Goal: Task Accomplishment & Management: Manage account settings

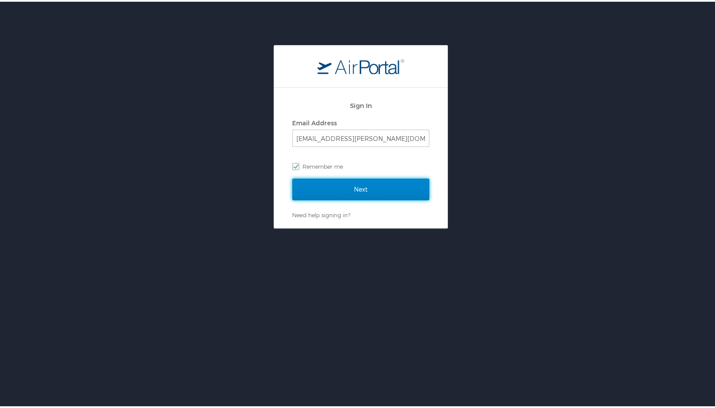
click at [325, 182] on input "Next" at bounding box center [360, 188] width 137 height 22
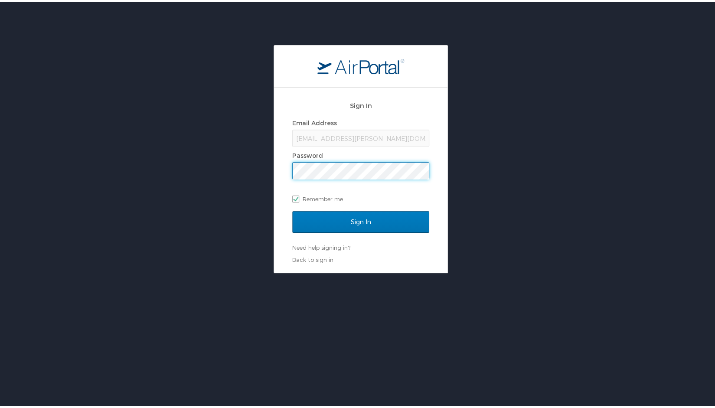
click at [292, 209] on input "Sign In" at bounding box center [360, 220] width 137 height 22
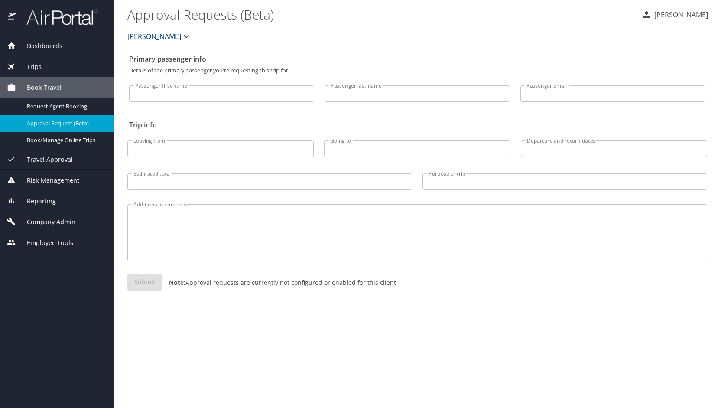
click at [65, 219] on span "Company Admin" at bounding box center [45, 222] width 59 height 10
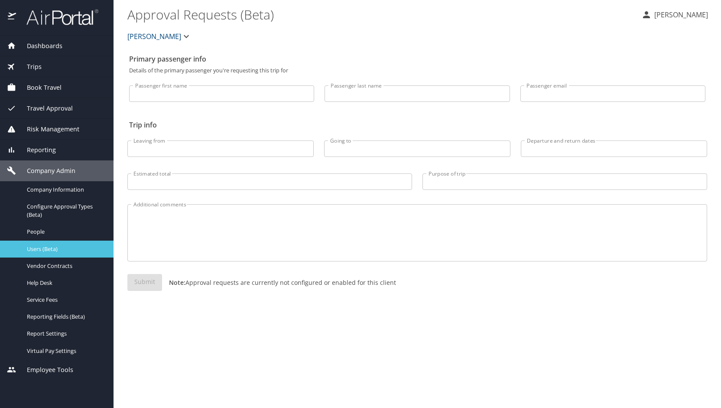
click at [58, 247] on span "Users (Beta)" at bounding box center [65, 249] width 76 height 8
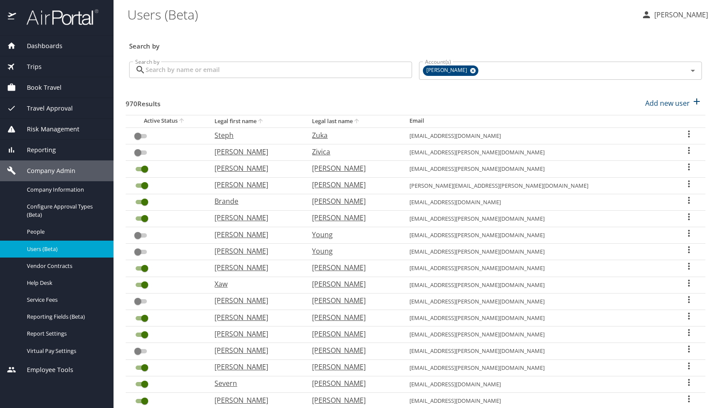
click at [271, 72] on input "Search by" at bounding box center [279, 70] width 267 height 16
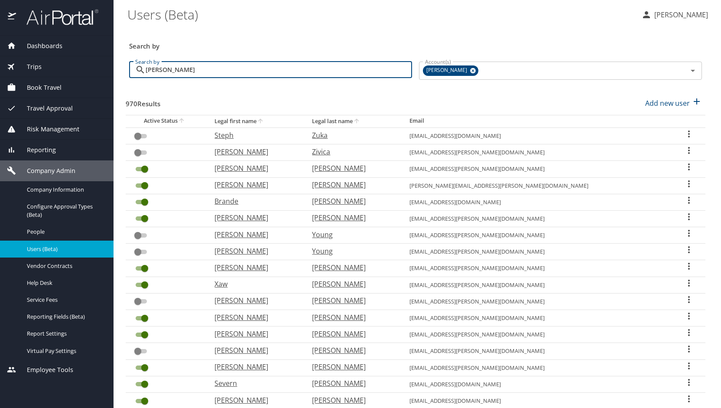
type input "siminski"
checkbox input "true"
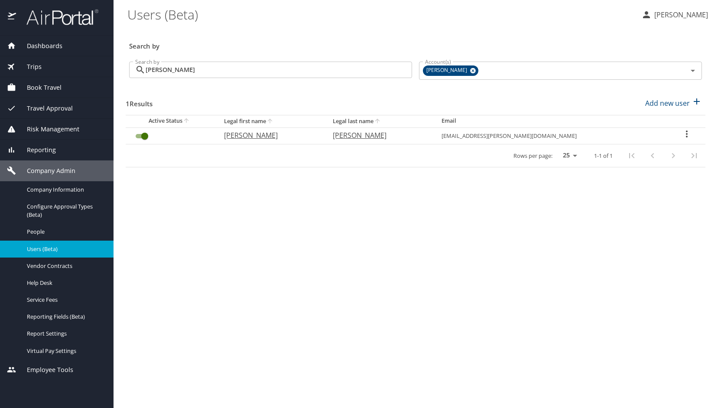
click at [260, 137] on p "Christopher" at bounding box center [269, 135] width 91 height 10
select select "US"
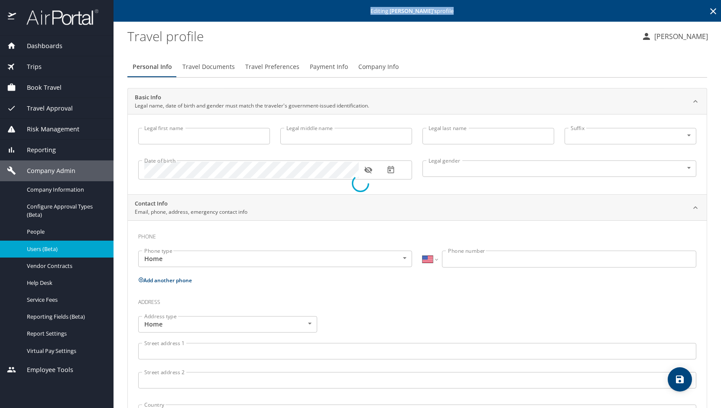
type input "Christopher"
type input "Siminski"
type input "Male"
type input "Cathy"
type input "Fenton-Siminski"
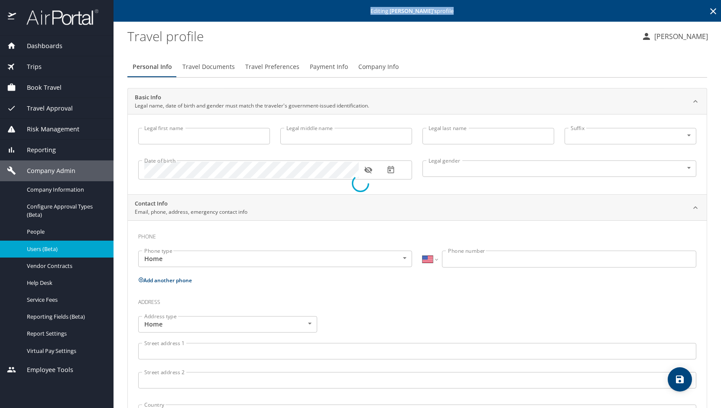
type input "(517) 245-9906"
select select "US"
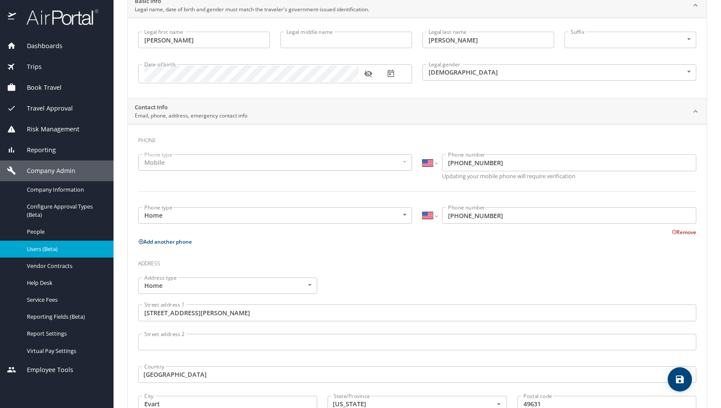
scroll to position [95, 0]
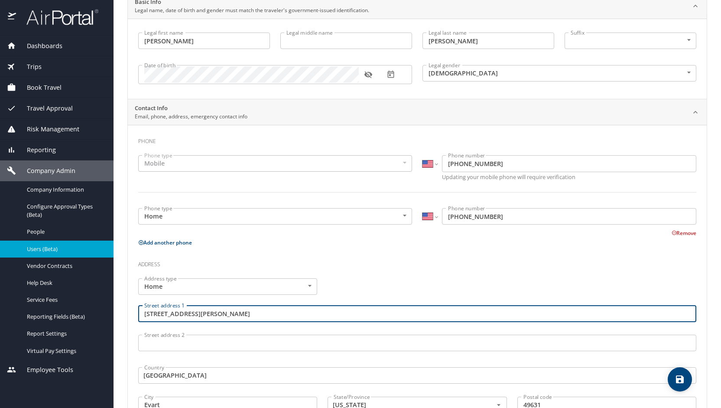
drag, startPoint x: 143, startPoint y: 312, endPoint x: 216, endPoint y: 301, distance: 73.6
click at [216, 301] on div "Street address 1 14558 Hicks Lake Drive Street address 1" at bounding box center [417, 314] width 569 height 29
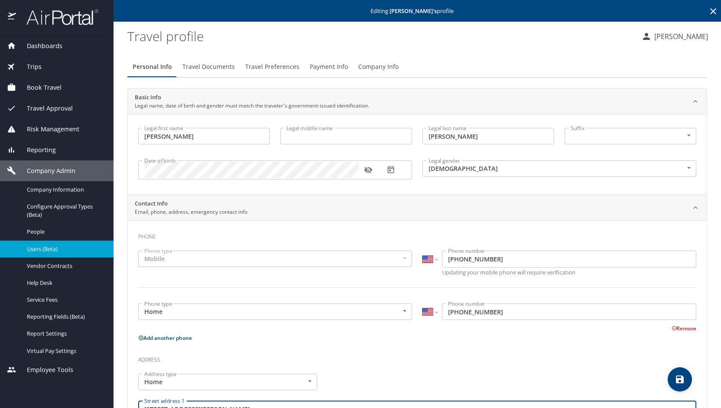
click at [677, 36] on p "Jennifer Malloy" at bounding box center [680, 36] width 56 height 10
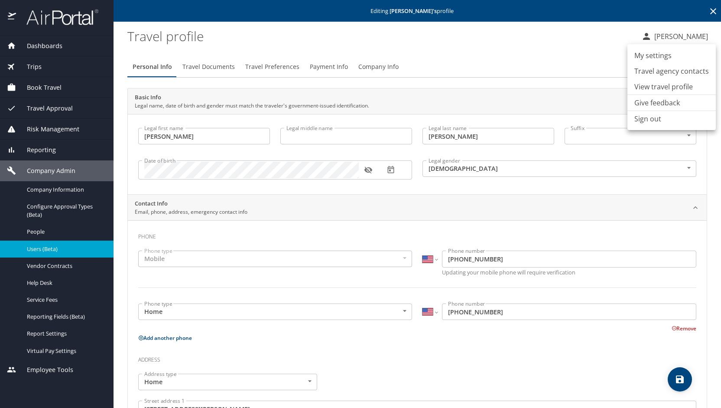
click at [660, 115] on li "Sign out" at bounding box center [672, 119] width 88 height 16
